Goal: Find specific page/section: Find specific page/section

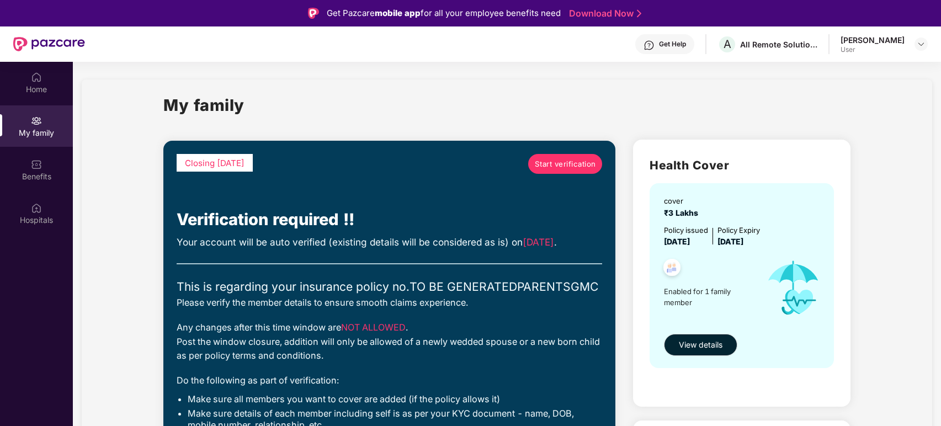
scroll to position [62, 0]
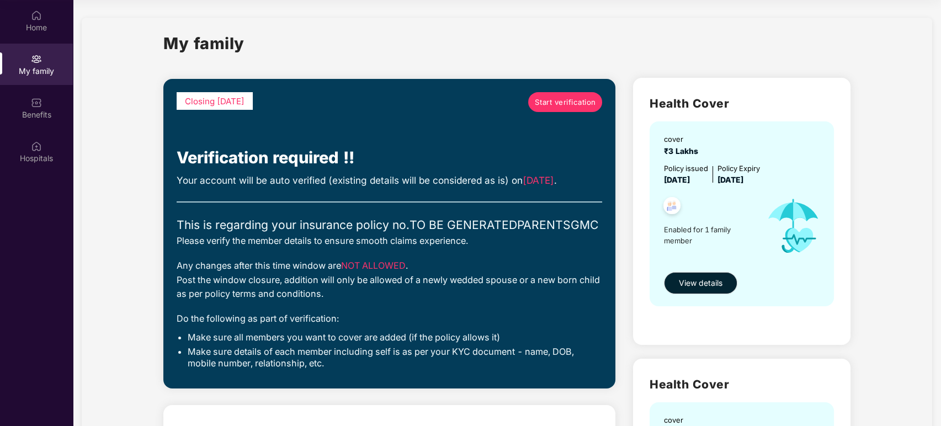
click at [44, 59] on div "My family" at bounding box center [36, 64] width 73 height 41
